Goal: Task Accomplishment & Management: Use online tool/utility

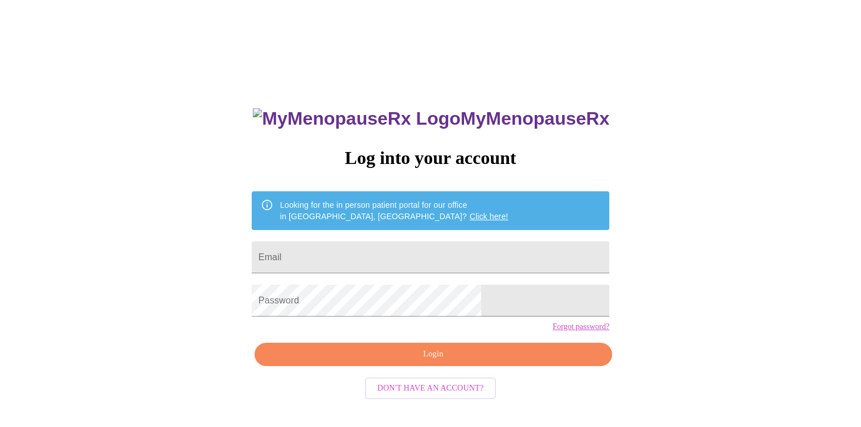
scroll to position [11, 0]
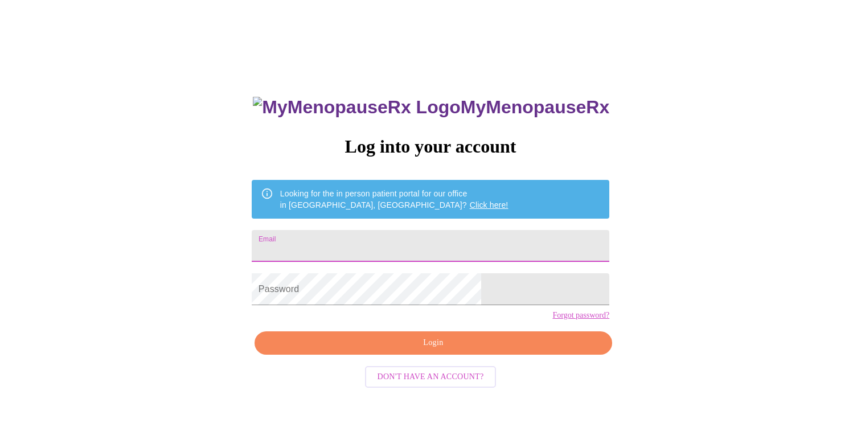
click at [383, 249] on input "Email" at bounding box center [430, 246] width 357 height 32
type input "[EMAIL_ADDRESS][DOMAIN_NAME]"
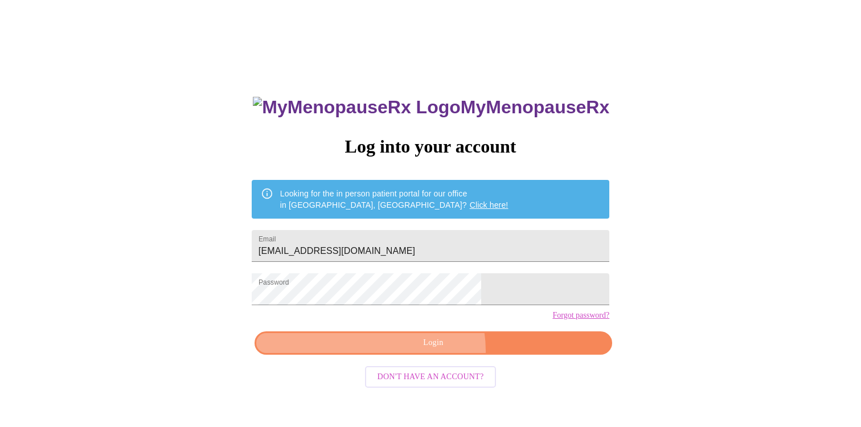
click at [425, 355] on button "Login" at bounding box center [432, 342] width 357 height 23
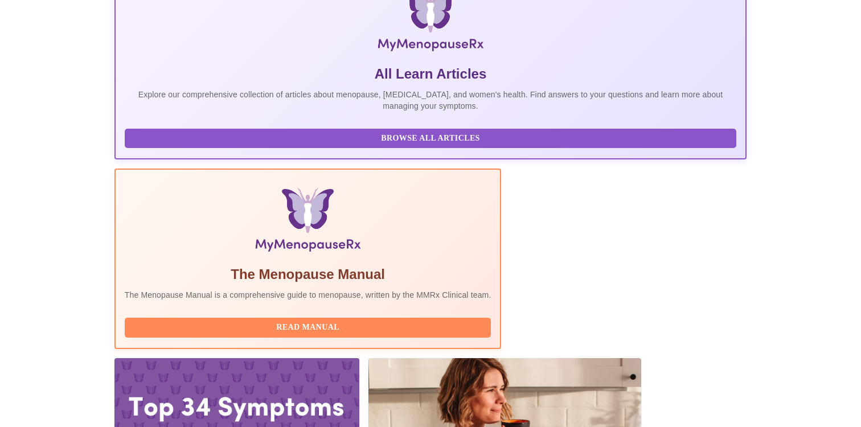
scroll to position [196, 0]
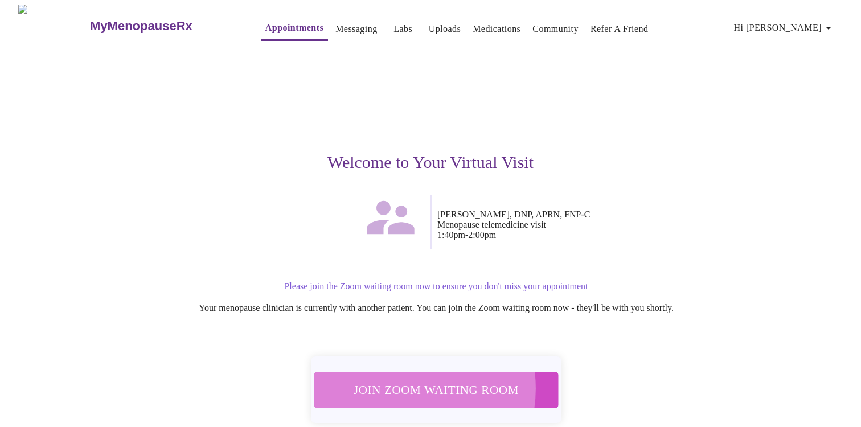
click at [400, 381] on span "Join Zoom Waiting Room" at bounding box center [436, 389] width 214 height 21
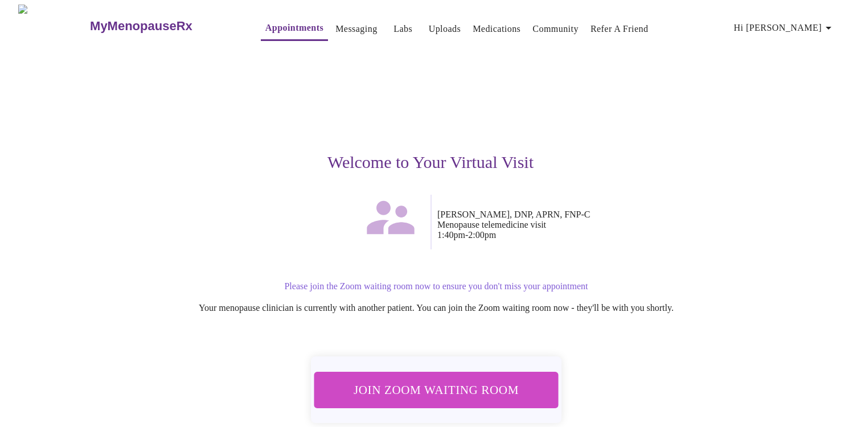
click at [396, 395] on span "Join Zoom Waiting Room" at bounding box center [436, 389] width 214 height 21
click at [433, 391] on span "Join Zoom Waiting Room" at bounding box center [436, 389] width 214 height 21
click at [409, 395] on span "Join Zoom Waiting Room" at bounding box center [436, 389] width 214 height 21
